Goal: Ask a question

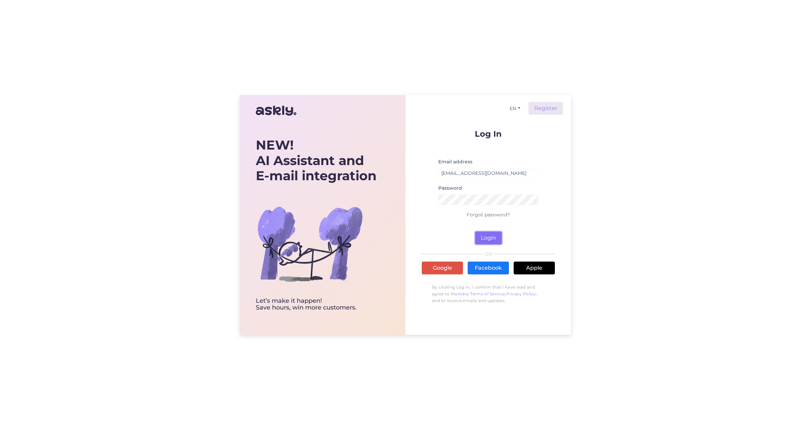
click at [496, 238] on button "Login" at bounding box center [488, 238] width 27 height 13
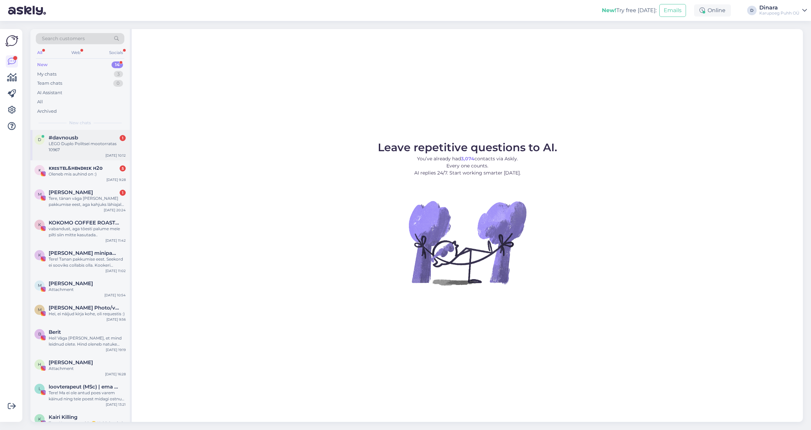
click at [81, 142] on div "LEGO Duplo Politsei mootorratas 10967" at bounding box center [87, 147] width 77 height 12
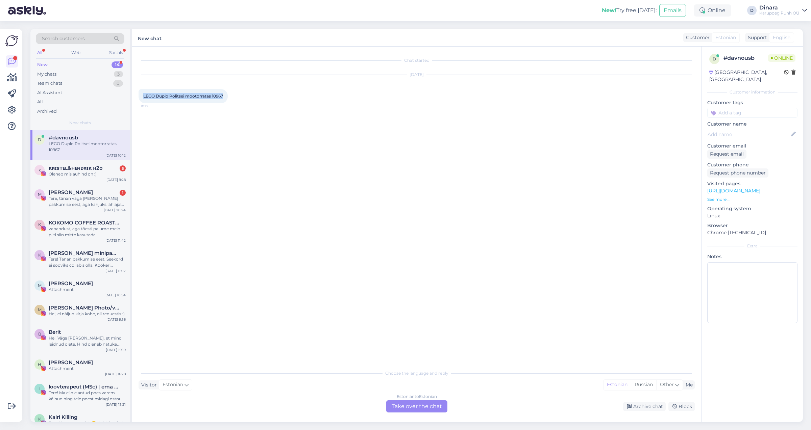
drag, startPoint x: 145, startPoint y: 98, endPoint x: 223, endPoint y: 100, distance: 78.0
click at [223, 100] on div "LEGO Duplo Politsei mootorratas 10967 10:12" at bounding box center [182, 96] width 89 height 14
copy span "LEGO Duplo Politsei mootorratas 10967"
click at [147, 127] on div "LEGO® City Lennuk vs haiglavoodi võidusõiduautode komplekt 60459 10:12" at bounding box center [205, 128] width 135 height 20
click at [146, 126] on span "LEGO® City Lennuk vs haiglavoodi võidusõiduautode komplekt 60459" at bounding box center [197, 128] width 109 height 11
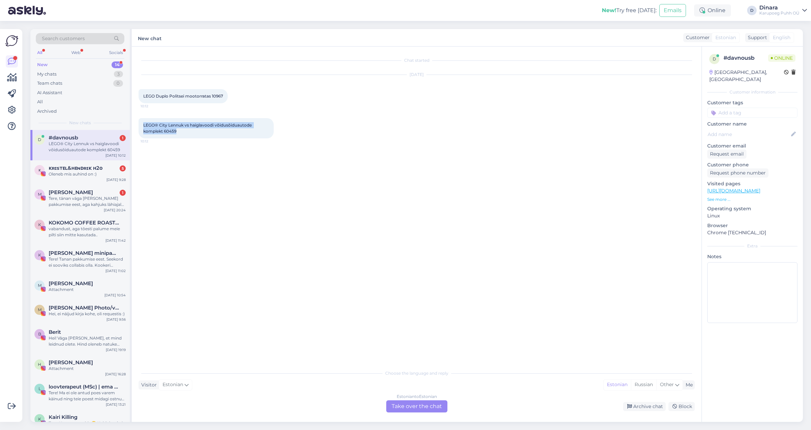
drag, startPoint x: 144, startPoint y: 124, endPoint x: 184, endPoint y: 131, distance: 41.1
click at [184, 131] on div "LEGO® City Lennuk vs haiglavoodi võidusõiduautode komplekt 60459 10:12" at bounding box center [205, 128] width 135 height 20
copy span "LEGO® City Lennuk vs haiglavoodi võidusõiduautode komplekt 60459"
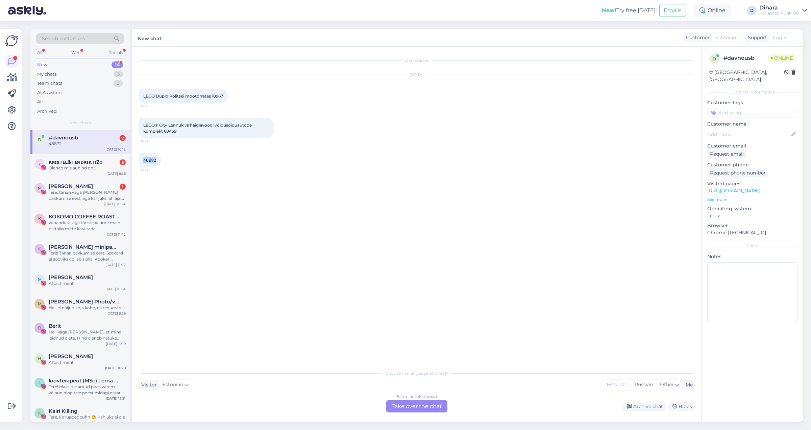
drag, startPoint x: 144, startPoint y: 160, endPoint x: 156, endPoint y: 160, distance: 12.5
click at [156, 160] on div "48872 10:13" at bounding box center [149, 160] width 22 height 14
copy span "48872"
drag, startPoint x: 144, startPoint y: 189, endPoint x: 157, endPoint y: 190, distance: 13.6
click at [157, 190] on div "58292 10:13" at bounding box center [149, 189] width 22 height 14
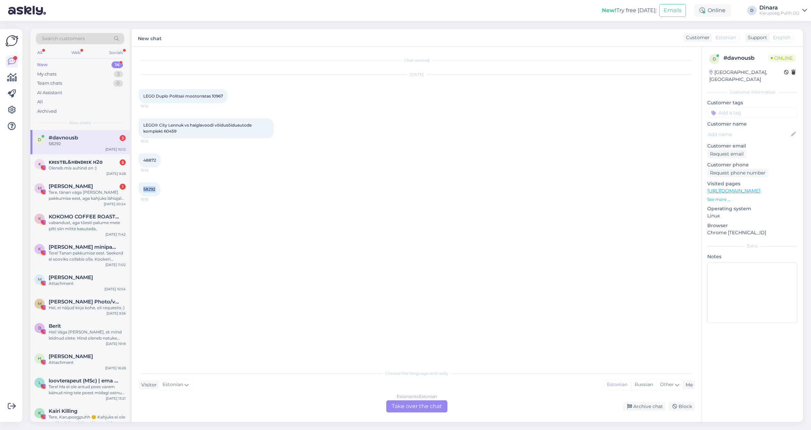
copy span "58292"
click at [143, 95] on div "LEGO Duplo Politsei mootorratas 10967 10:12" at bounding box center [182, 96] width 89 height 14
drag, startPoint x: 144, startPoint y: 96, endPoint x: 225, endPoint y: 99, distance: 81.1
click at [225, 99] on div "LEGO Duplo Politsei mootorratas 10967 10:12" at bounding box center [182, 96] width 89 height 14
copy span "LEGO Duplo Politsei mootorratas 10967"
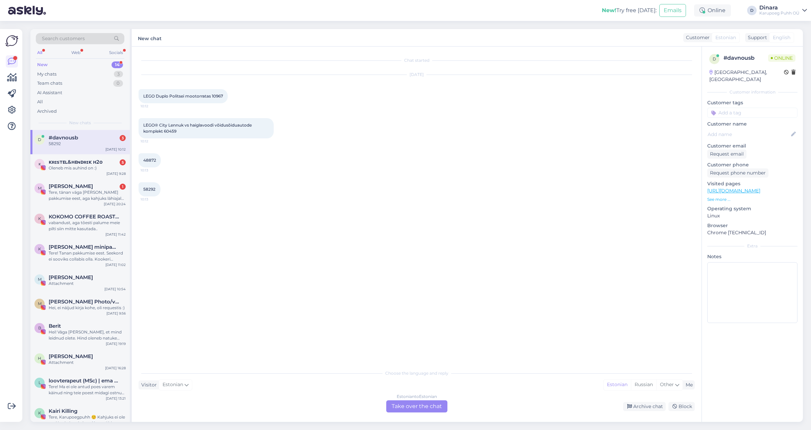
click at [418, 405] on div "Estonian to Estonian Take over the chat" at bounding box center [416, 407] width 61 height 12
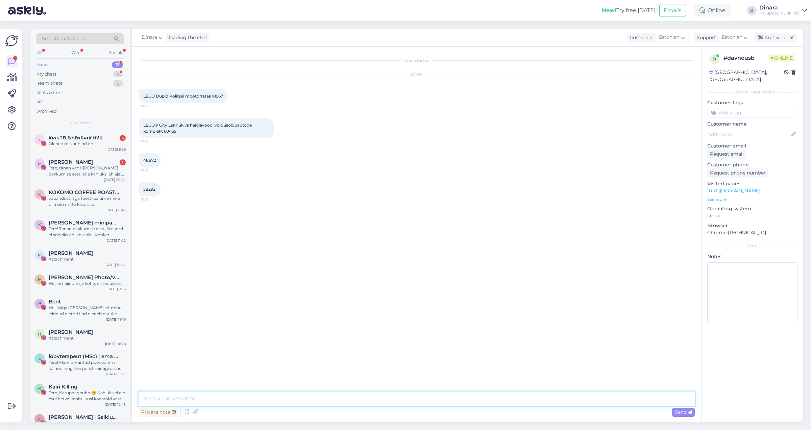
click at [388, 392] on textarea at bounding box center [416, 399] width 556 height 14
paste textarea "LEGO Duplo Politsei mootorratas 10967"
type textarea "Tere! LEGO Duplo Politsei mootorratas 10967 puudu [GEOGRAPHIC_DATA]"
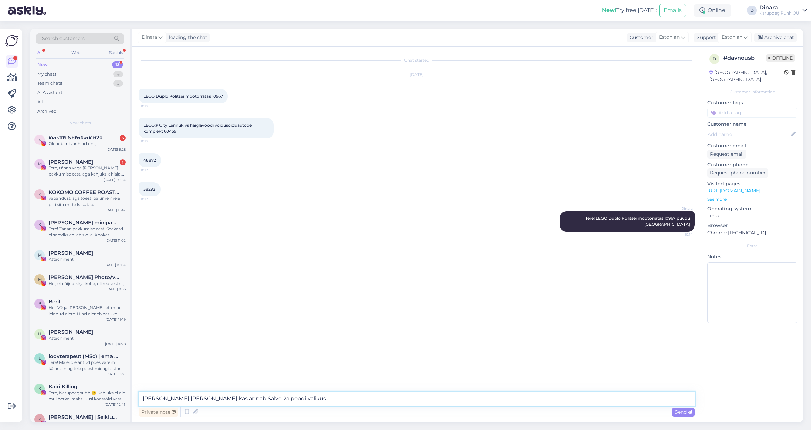
type textarea "[PERSON_NAME] [PERSON_NAME] kas annab Salve 2a poodi valikus?"
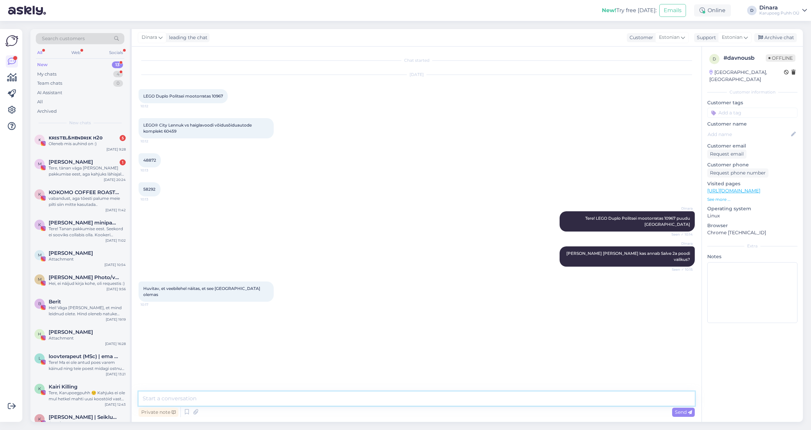
click at [193, 393] on textarea at bounding box center [416, 399] width 556 height 14
type textarea "o"
type textarea "0 näitab"
